Goal: Information Seeking & Learning: Learn about a topic

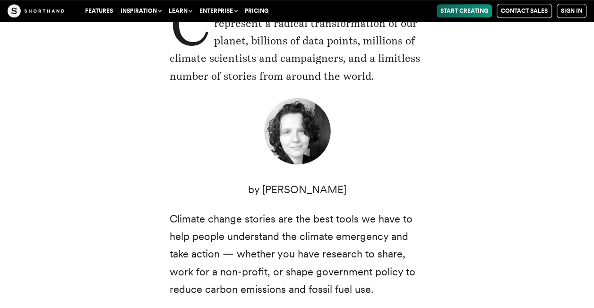
scroll to position [428, 0]
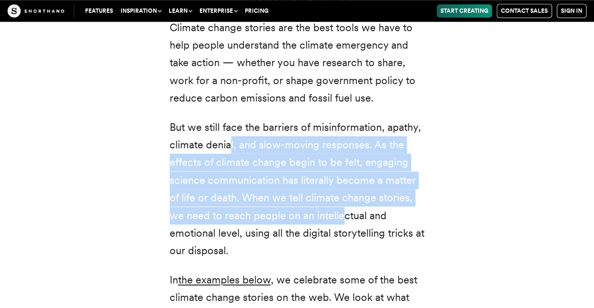
drag, startPoint x: 229, startPoint y: 144, endPoint x: 340, endPoint y: 224, distance: 137.0
click at [340, 224] on p "But we still face the barriers of misinformation, apathy, climate denial, and s…" at bounding box center [297, 189] width 255 height 141
drag, startPoint x: 340, startPoint y: 224, endPoint x: 280, endPoint y: 205, distance: 62.8
click at [280, 205] on p "But we still face the barriers of misinformation, apathy, climate denial, and s…" at bounding box center [297, 189] width 255 height 141
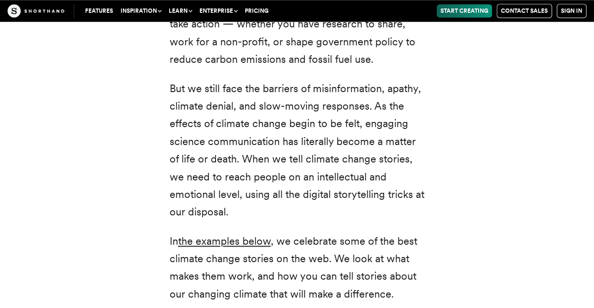
scroll to position [467, 0]
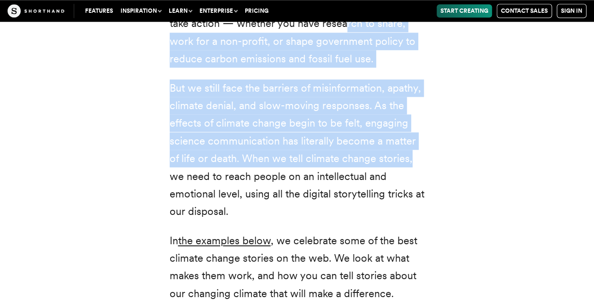
drag, startPoint x: 345, startPoint y: 24, endPoint x: 433, endPoint y: 156, distance: 158.9
click at [433, 156] on div "Climate change: two small words that represent a radical transformation of our …" at bounding box center [297, 34] width 293 height 537
drag, startPoint x: 433, startPoint y: 156, endPoint x: 316, endPoint y: 136, distance: 118.5
click at [316, 136] on p "But we still face the barriers of misinformation, apathy, climate denial, and s…" at bounding box center [297, 149] width 255 height 141
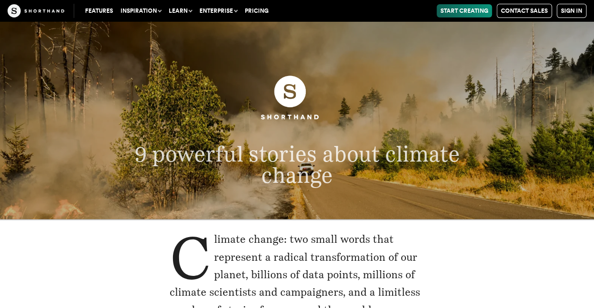
scroll to position [0, 0]
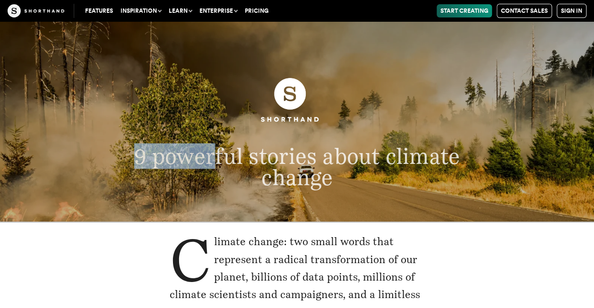
drag, startPoint x: 135, startPoint y: 160, endPoint x: 221, endPoint y: 155, distance: 86.2
click at [221, 155] on span "9 powerful stories about climate change" at bounding box center [297, 166] width 326 height 47
drag, startPoint x: 221, startPoint y: 155, endPoint x: 335, endPoint y: 192, distance: 119.5
click at [335, 192] on header "9 powerful stories about climate change" at bounding box center [297, 122] width 594 height 200
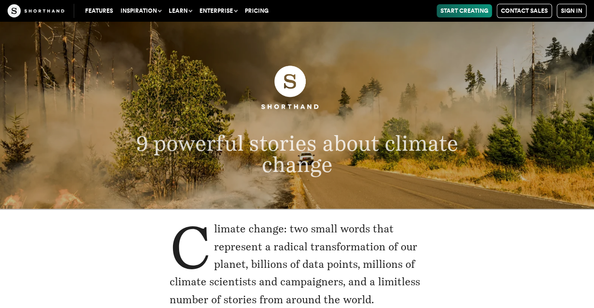
scroll to position [13, 0]
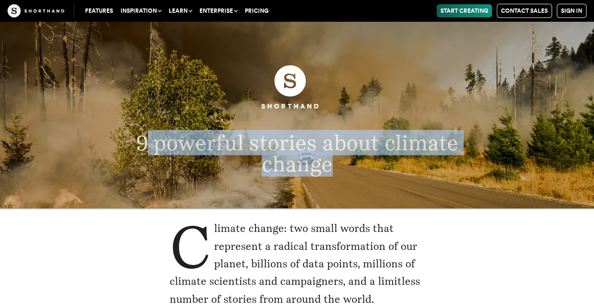
drag, startPoint x: 329, startPoint y: 165, endPoint x: 139, endPoint y: 145, distance: 191.1
click at [139, 145] on span "9 powerful stories about climate change" at bounding box center [297, 153] width 322 height 46
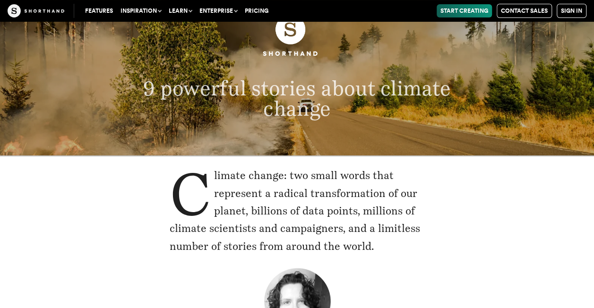
scroll to position [73, 0]
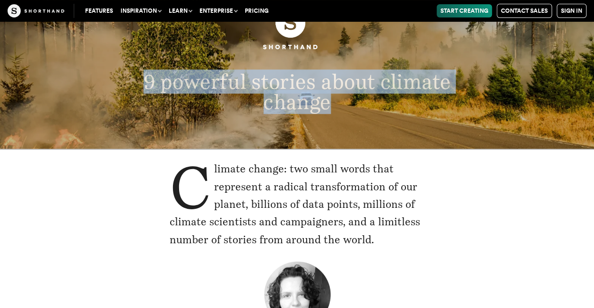
drag, startPoint x: 144, startPoint y: 78, endPoint x: 329, endPoint y: 105, distance: 187.2
click at [329, 105] on p "9 powerful stories about climate change" at bounding box center [296, 92] width 383 height 41
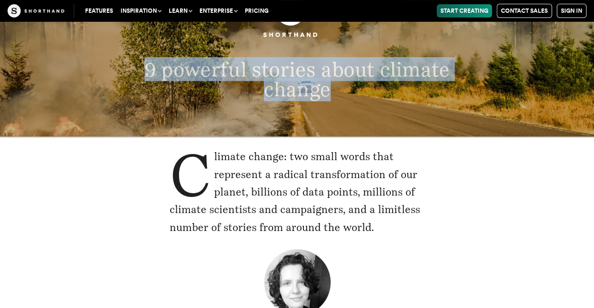
scroll to position [94, 0]
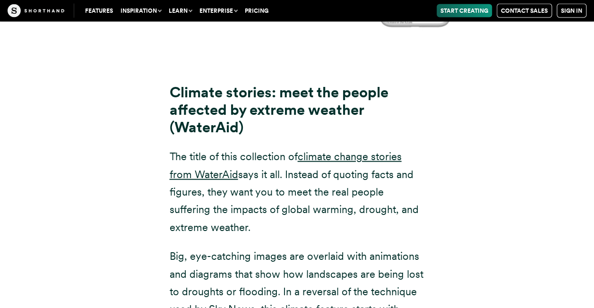
scroll to position [6371, 0]
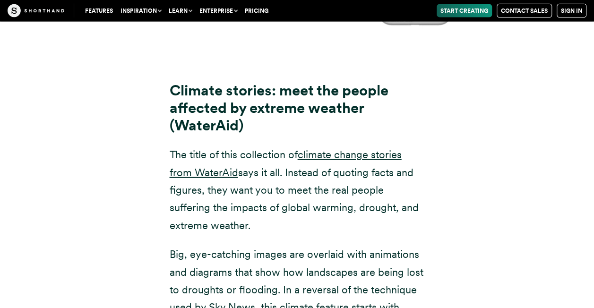
click at [336, 146] on p "The title of this collection of climate change stories from [PERSON_NAME] says …" at bounding box center [297, 190] width 255 height 88
click at [329, 148] on link "climate change stories from WaterAid" at bounding box center [286, 163] width 232 height 30
